Goal: Task Accomplishment & Management: Manage account settings

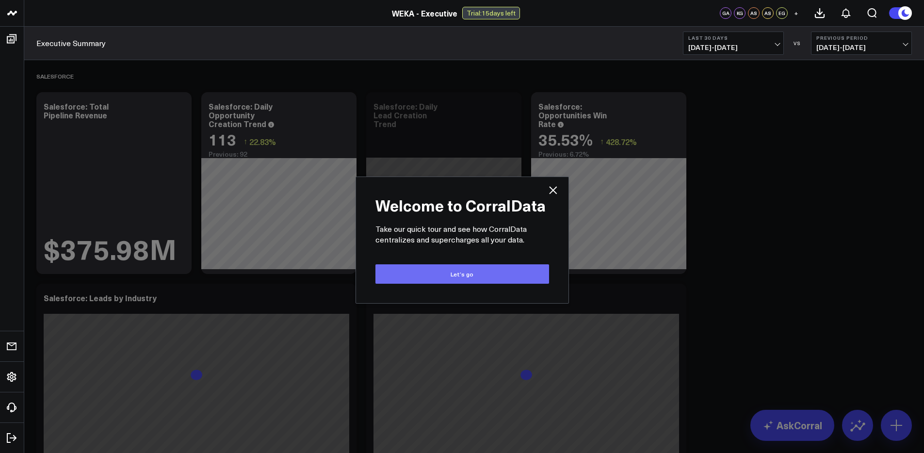
click at [496, 272] on button "Let’s go" at bounding box center [462, 273] width 174 height 19
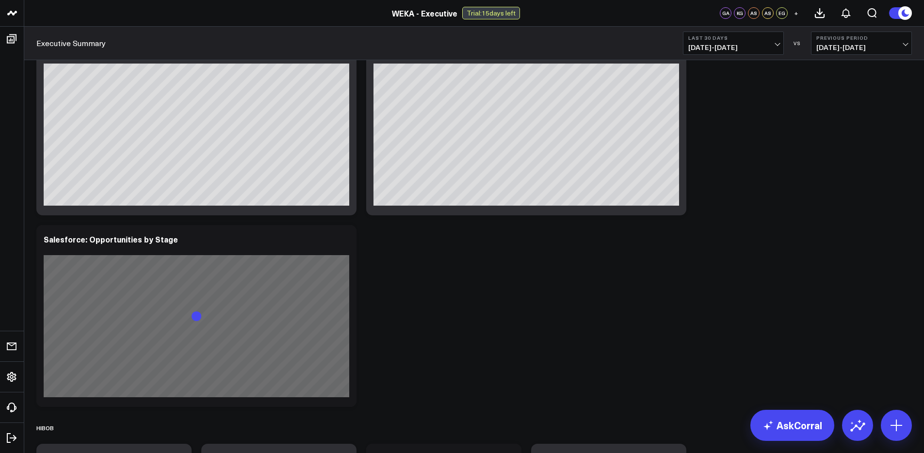
scroll to position [291, 0]
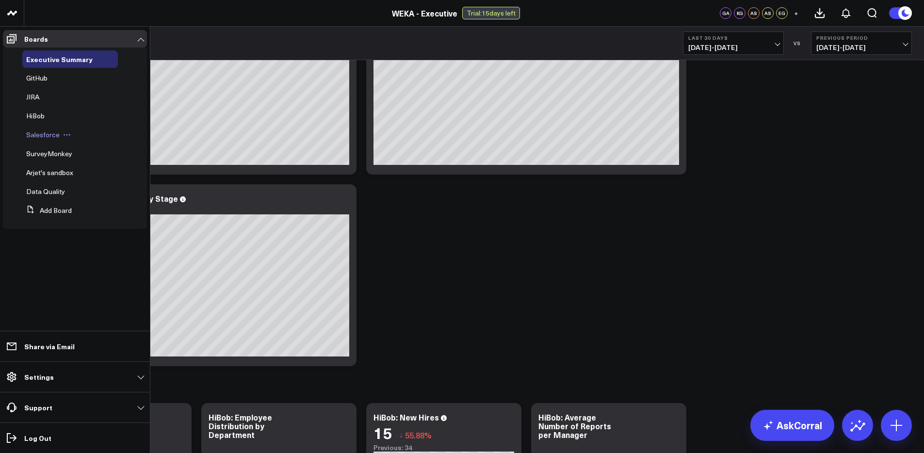
click at [45, 131] on span "Salesforce" at bounding box center [42, 134] width 33 height 9
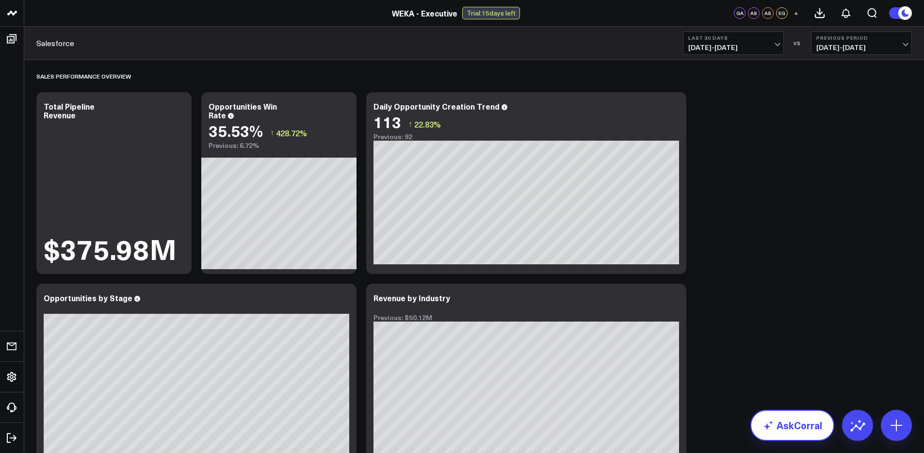
click at [809, 424] on link "AskCorral" at bounding box center [792, 425] width 84 height 31
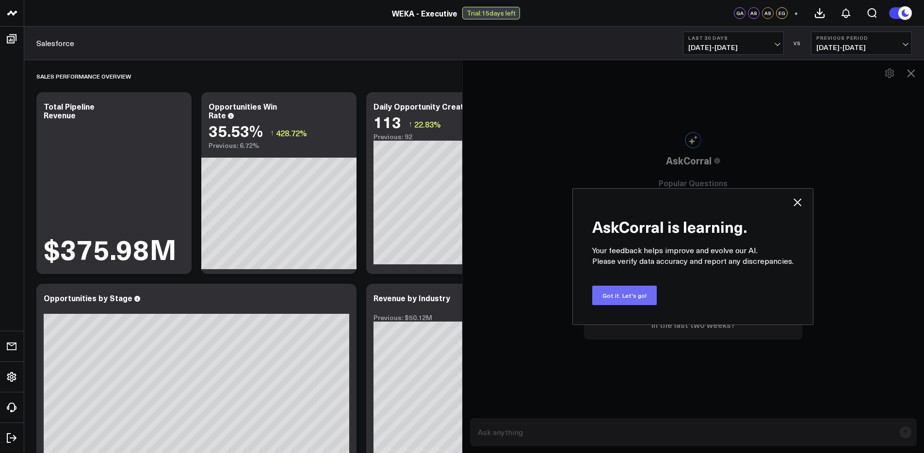
click at [630, 298] on button "Got it. Let's go!" at bounding box center [624, 295] width 65 height 19
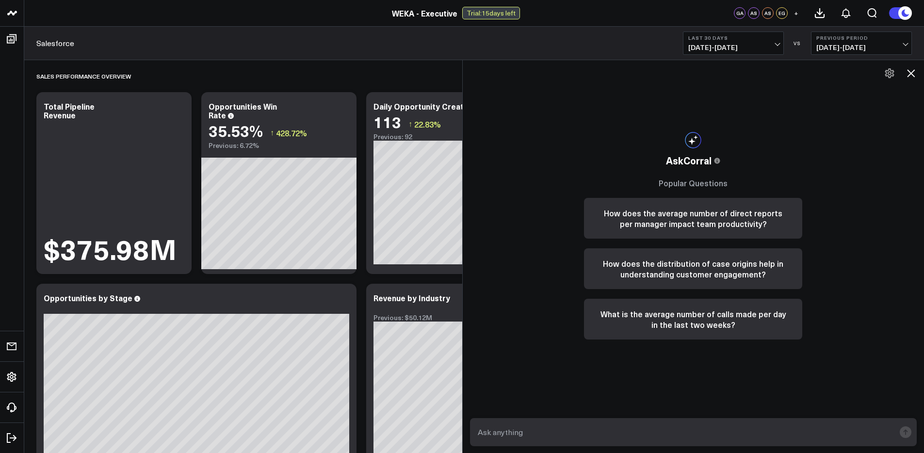
click at [687, 434] on textarea at bounding box center [685, 432] width 420 height 17
type textarea "What was the total booking in [DATE]"
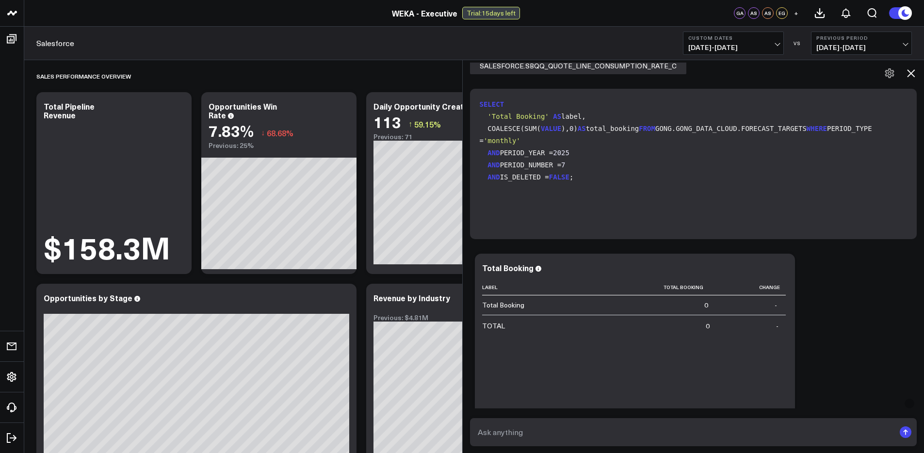
scroll to position [146, 0]
click at [537, 168] on code "SELECT 'Total Booking' AS label, COALESCE(SUM( VALUE ), 0 ) AS total_booking FR…" at bounding box center [696, 143] width 432 height 85
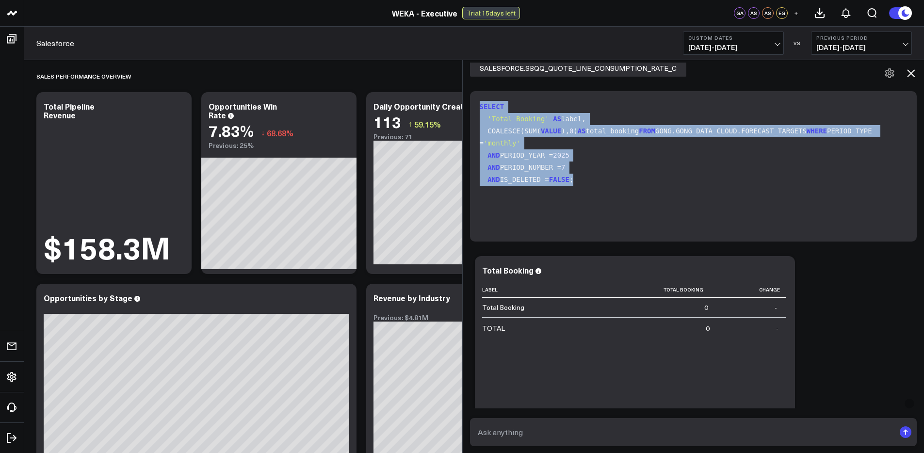
drag, startPoint x: 591, startPoint y: 217, endPoint x: 482, endPoint y: 106, distance: 155.7
click at [482, 106] on div "SELECT 'Total Booking' AS label, COALESCE(SUM( VALUE ), 0 ) AS total_booking FR…" at bounding box center [693, 166] width 447 height 150
copy code "SELECT 'Total Booking' AS label, COALESCE(SUM( VALUE ), 0 ) AS total_booking FR…"
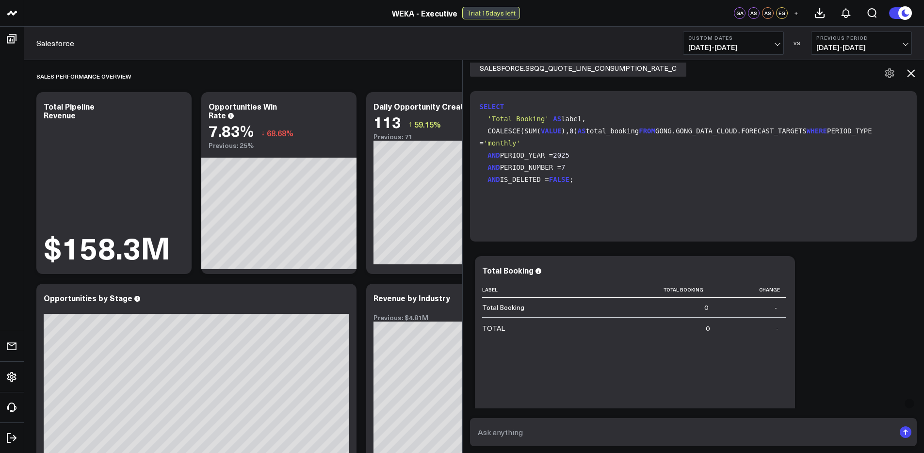
click at [609, 436] on textarea at bounding box center [685, 432] width 420 height 17
paste textarea "SELECT 'Total Booking' AS label, COALESCE(SUM(VALUE), 0) AS total_booking FROM …"
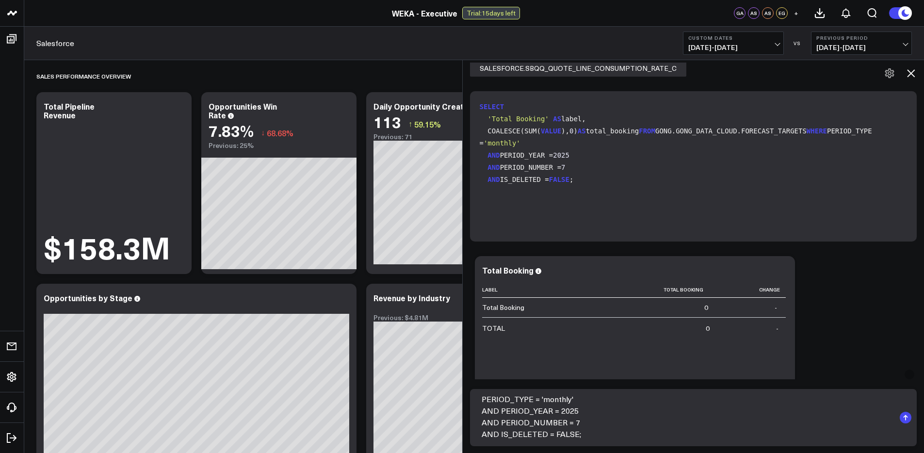
scroll to position [76, 0]
click at [536, 411] on textarea "SELECT 'Total Booking' AS label, COALESCE(SUM(VALUE), 0) AS total_booking FROM …" at bounding box center [685, 417] width 420 height 47
drag, startPoint x: 531, startPoint y: 419, endPoint x: 485, endPoint y: 416, distance: 46.2
click at [485, 416] on textarea "SELECT 'Total Booking' AS label, COALESCE(SUM(VALUE), 0) AS total_booking FROM …" at bounding box center [685, 417] width 420 height 47
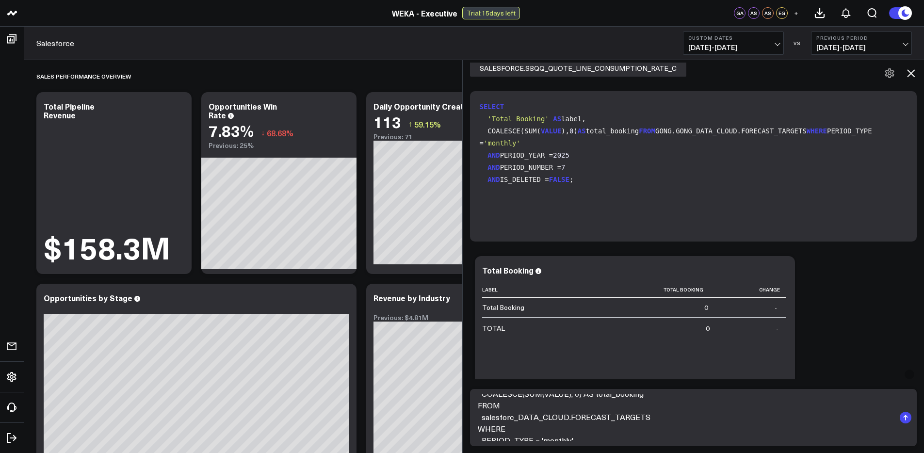
type textarea "SELECT 'Total Booking' AS label, COALESCE(SUM(VALUE), 0) AS total_booking FROM …"
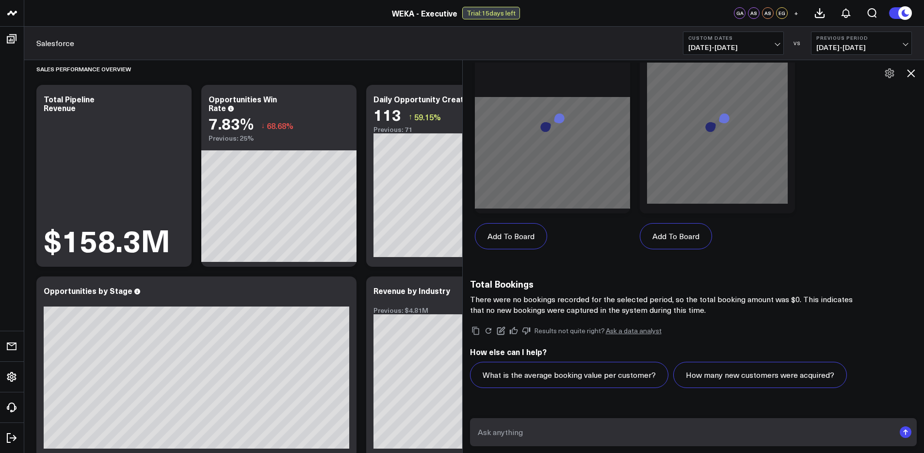
scroll to position [1522, 0]
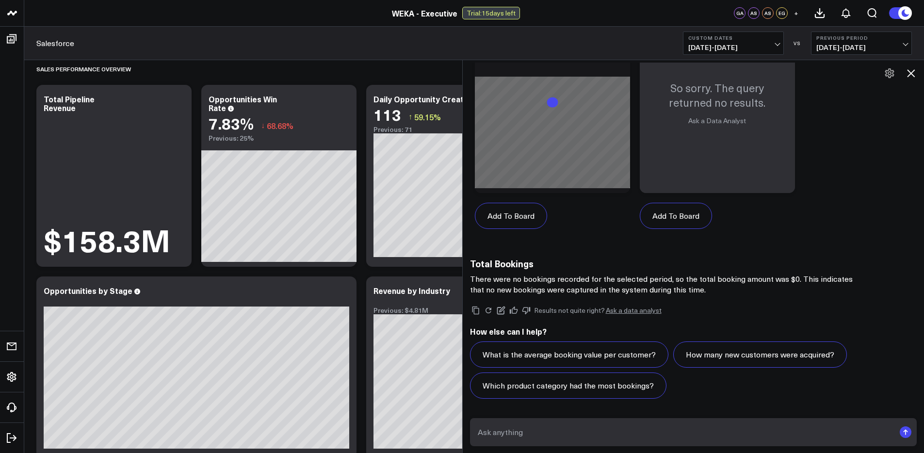
click at [912, 74] on icon at bounding box center [911, 73] width 8 height 8
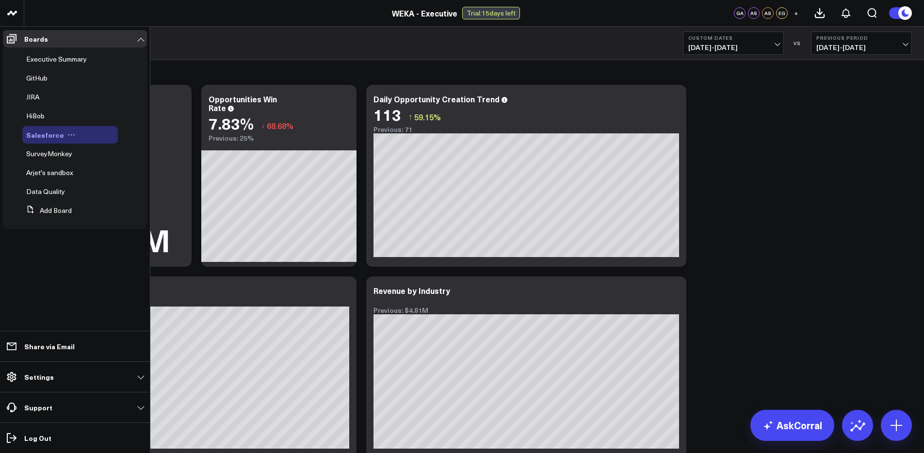
click at [52, 136] on span "Salesforce" at bounding box center [45, 135] width 38 height 10
click at [56, 212] on button "Add Board" at bounding box center [46, 210] width 49 height 17
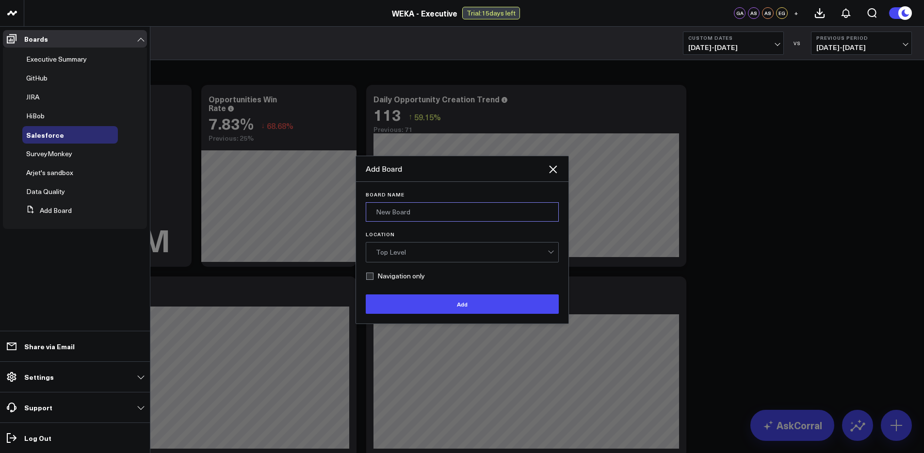
click at [409, 213] on input "Board Name" at bounding box center [462, 211] width 193 height 19
type input "Arjet's Dashboard"
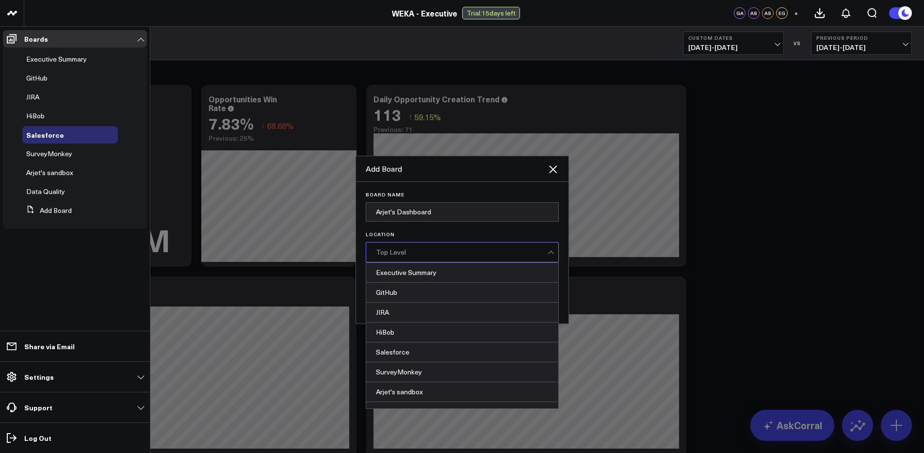
click at [465, 261] on div "Top Level" at bounding box center [462, 252] width 172 height 19
click at [417, 357] on div "Salesforce" at bounding box center [462, 353] width 192 height 20
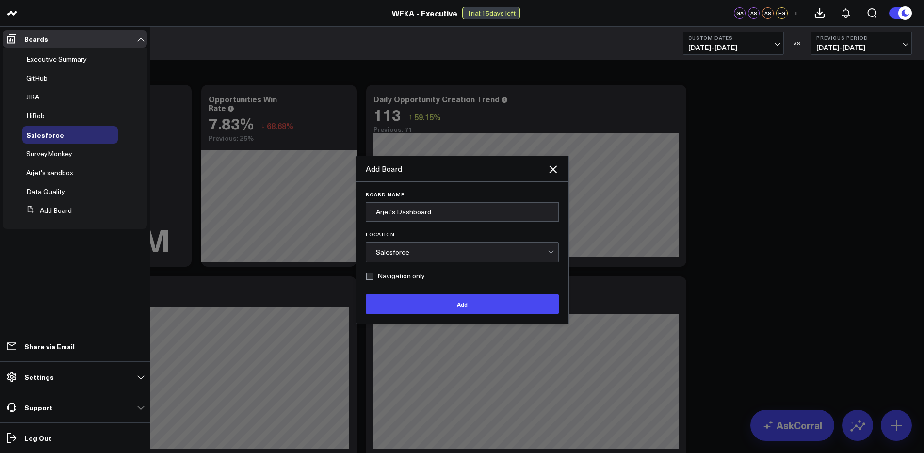
click at [373, 277] on label "Navigation only" at bounding box center [395, 276] width 59 height 8
click at [373, 277] on input "Navigation only" at bounding box center [370, 276] width 8 height 8
checkbox input "true"
click at [454, 302] on button "Add" at bounding box center [462, 303] width 193 height 19
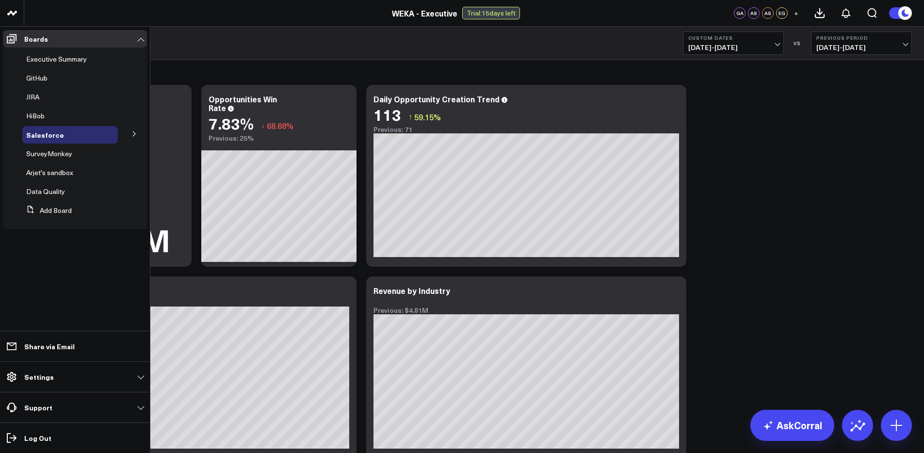
click at [122, 133] on button at bounding box center [134, 133] width 25 height 15
click at [63, 154] on span "Arjet's Dashboard" at bounding box center [59, 151] width 55 height 9
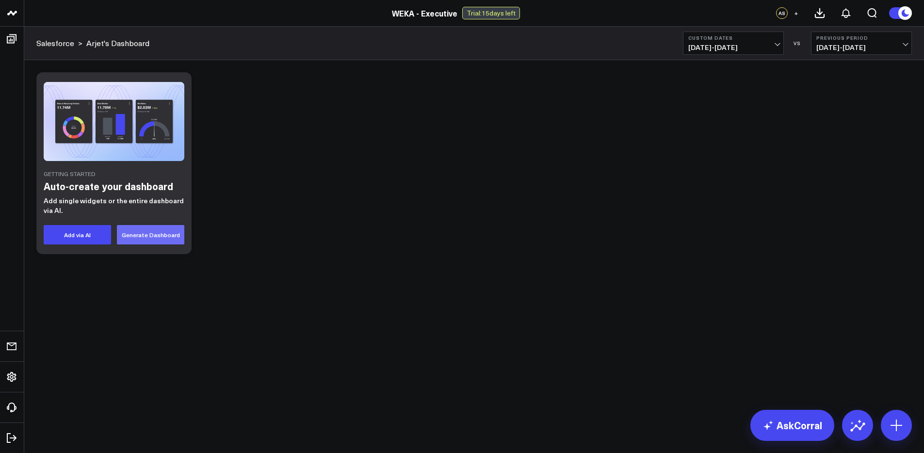
click at [158, 236] on button "Generate Dashboard" at bounding box center [150, 234] width 67 height 19
